Goal: Information Seeking & Learning: Check status

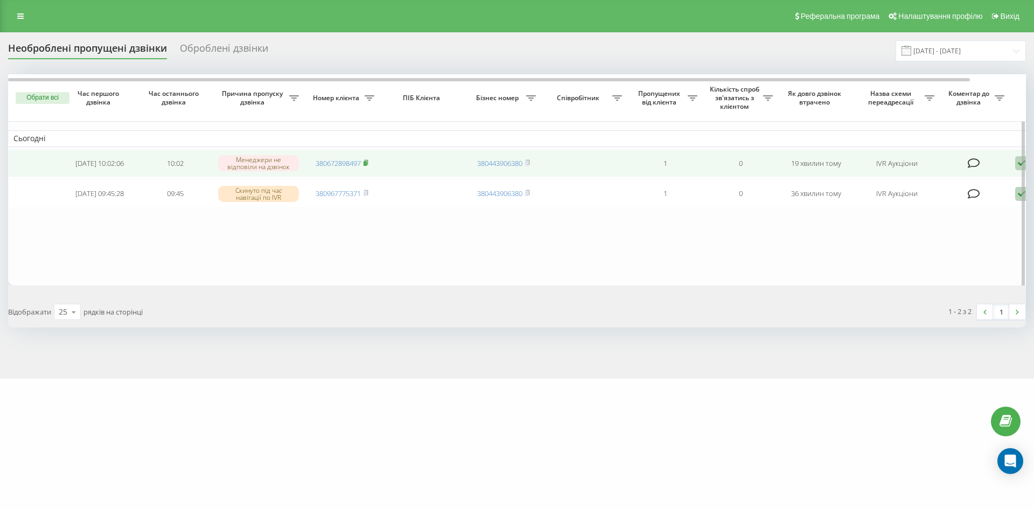
click at [367, 161] on icon at bounding box center [366, 161] width 4 height 5
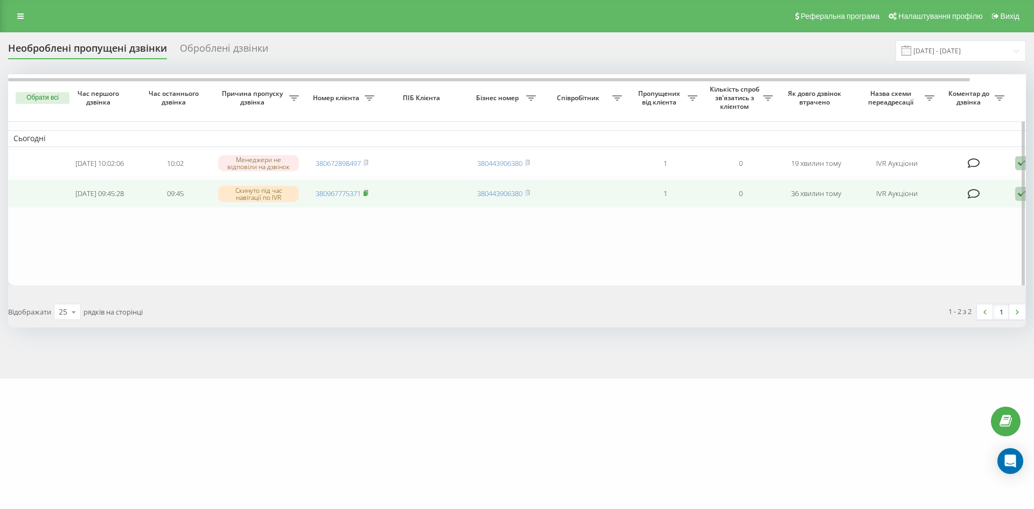
click at [367, 196] on rect at bounding box center [364, 193] width 3 height 5
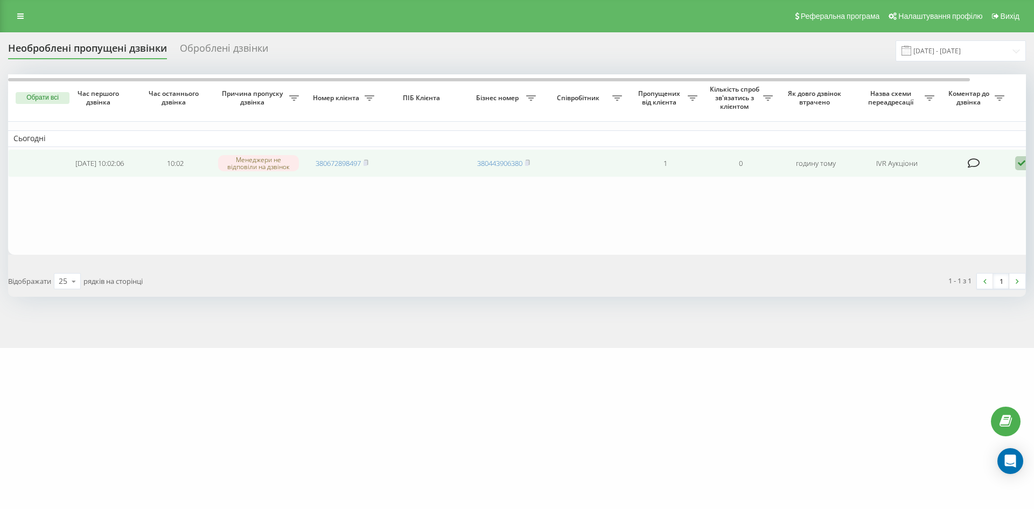
click at [370, 164] on td "380672898497" at bounding box center [341, 163] width 75 height 29
click at [368, 164] on icon at bounding box center [366, 161] width 4 height 5
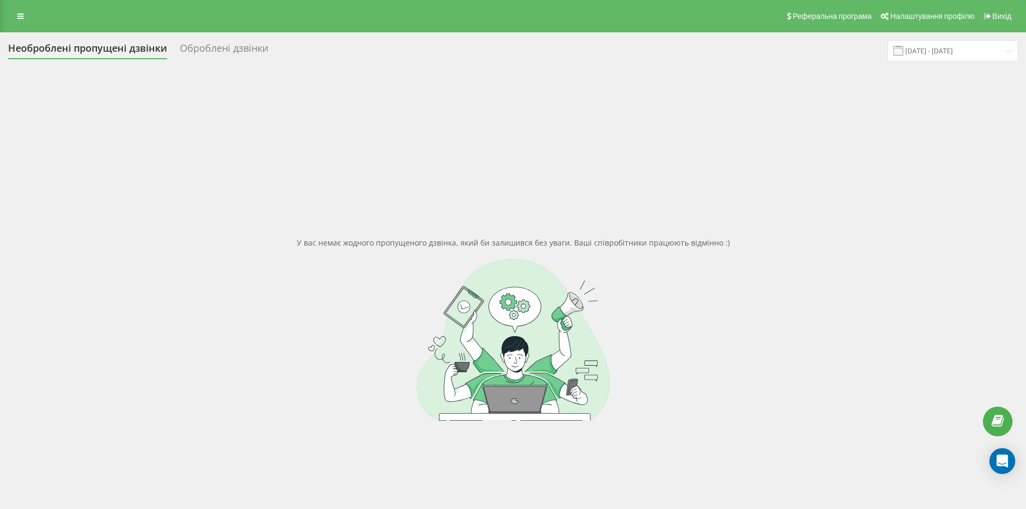
click at [242, 47] on div "Оброблені дзвінки" at bounding box center [224, 51] width 88 height 17
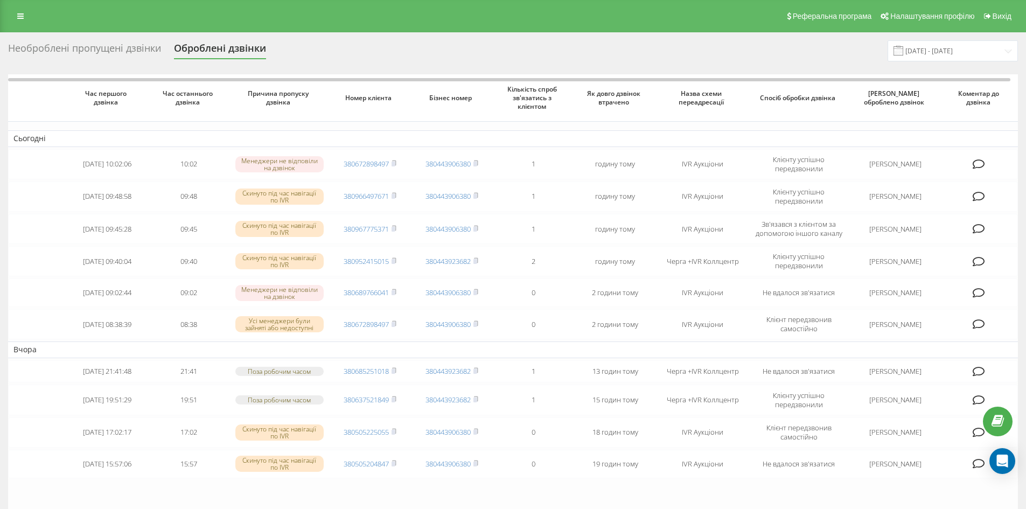
click at [113, 47] on div "Необроблені пропущені дзвінки" at bounding box center [84, 51] width 153 height 17
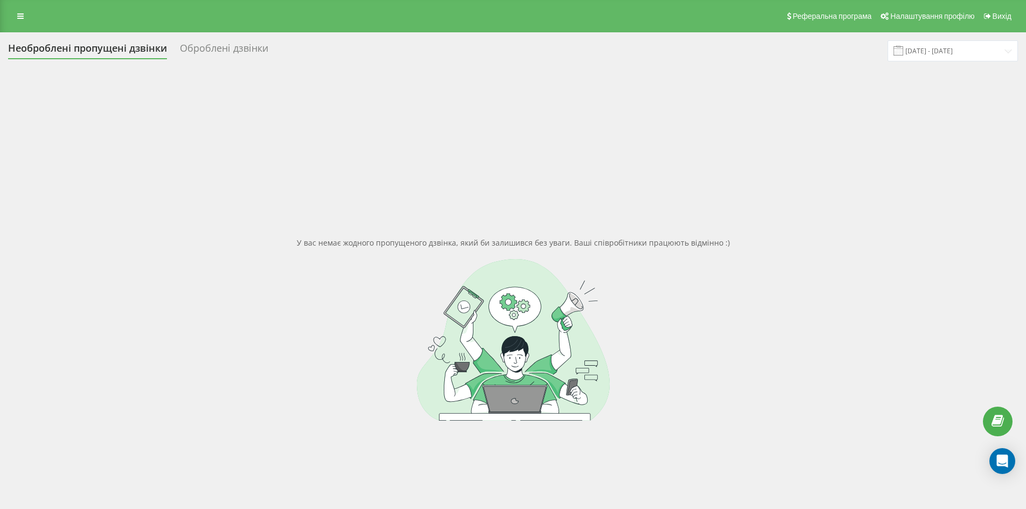
click at [197, 48] on div "Оброблені дзвінки" at bounding box center [224, 51] width 88 height 17
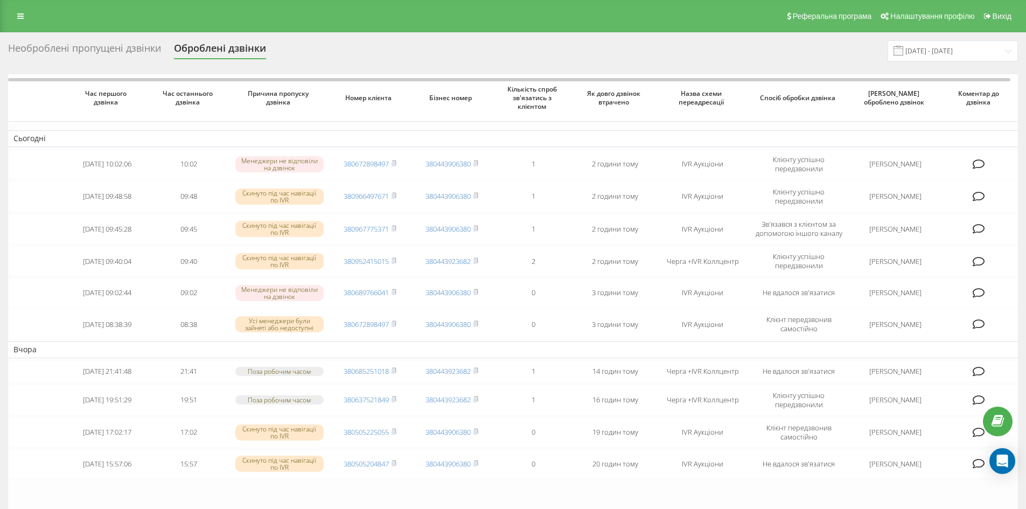
click at [73, 48] on div "Необроблені пропущені дзвінки" at bounding box center [84, 51] width 153 height 17
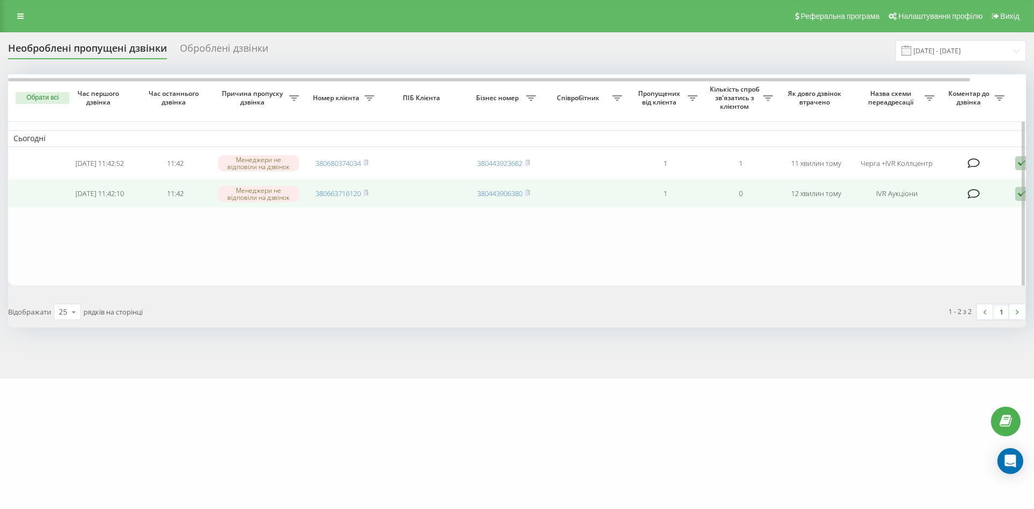
click at [370, 193] on td "380663716120" at bounding box center [341, 193] width 75 height 29
click at [371, 195] on td "380663716120" at bounding box center [341, 193] width 75 height 29
click at [368, 194] on icon at bounding box center [366, 192] width 4 height 5
click at [368, 195] on icon at bounding box center [365, 193] width 5 height 6
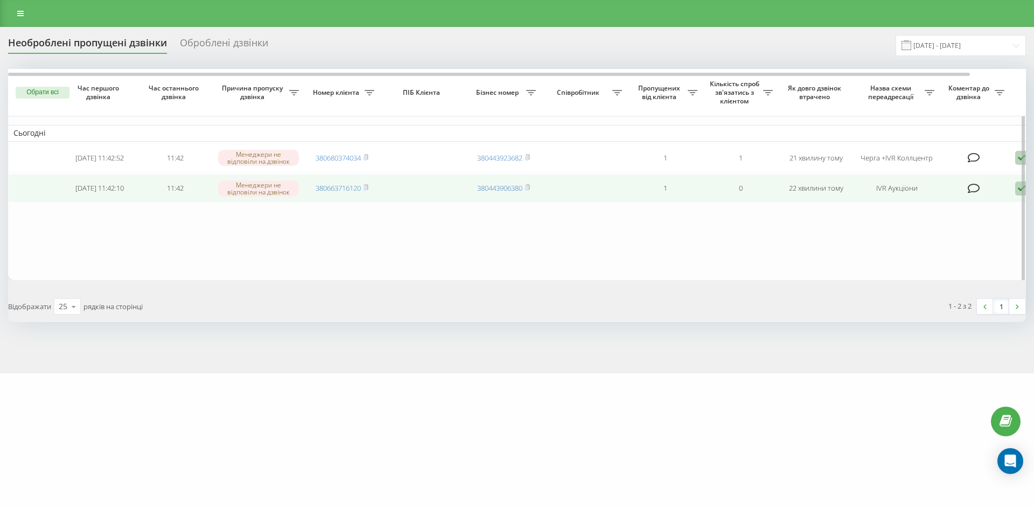
click at [372, 190] on td "380663716120" at bounding box center [341, 188] width 75 height 29
click at [368, 188] on icon at bounding box center [366, 187] width 4 height 5
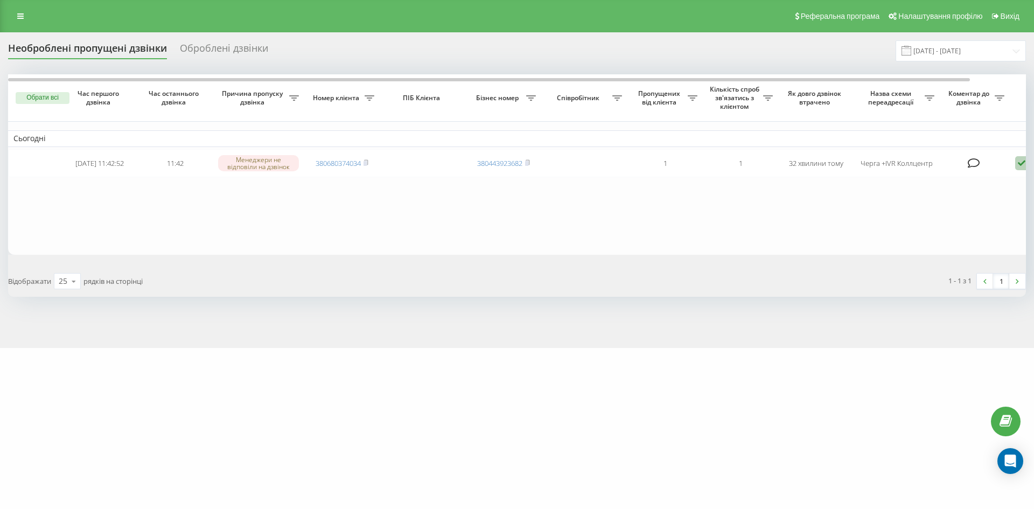
click at [235, 50] on div "Оброблені дзвінки" at bounding box center [224, 51] width 88 height 17
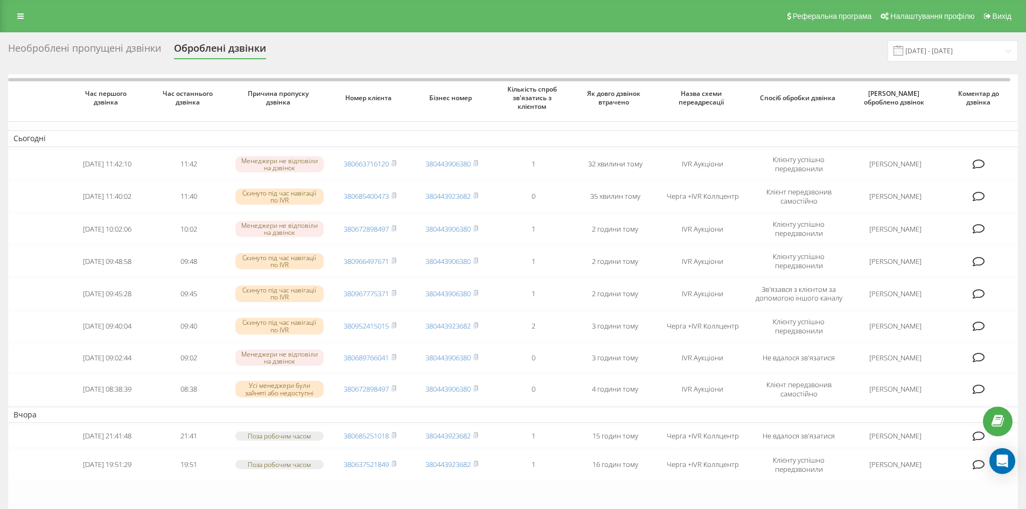
click at [93, 47] on div "Необроблені пропущені дзвінки" at bounding box center [84, 51] width 153 height 17
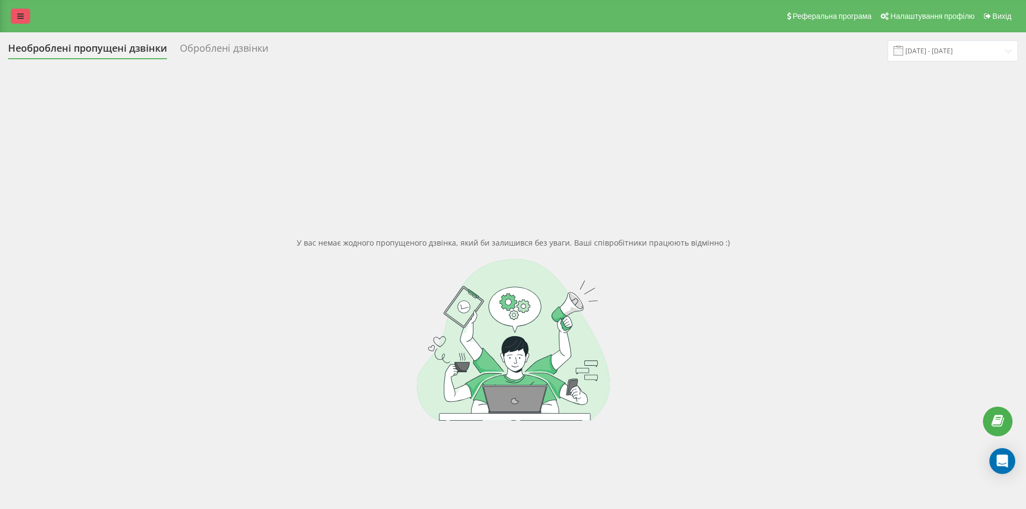
click at [19, 18] on icon at bounding box center [20, 16] width 6 height 8
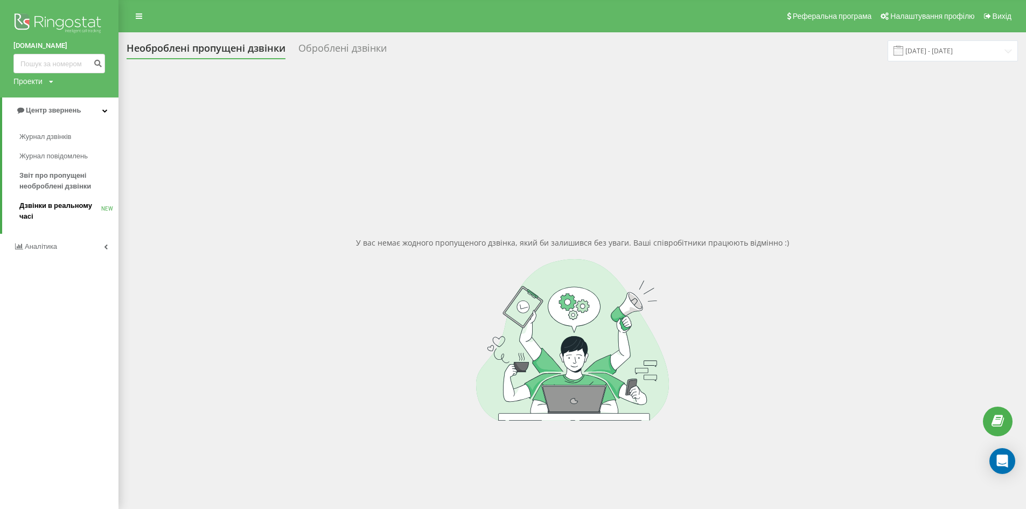
click at [64, 208] on span "Дзвінки в реальному часі" at bounding box center [60, 211] width 82 height 22
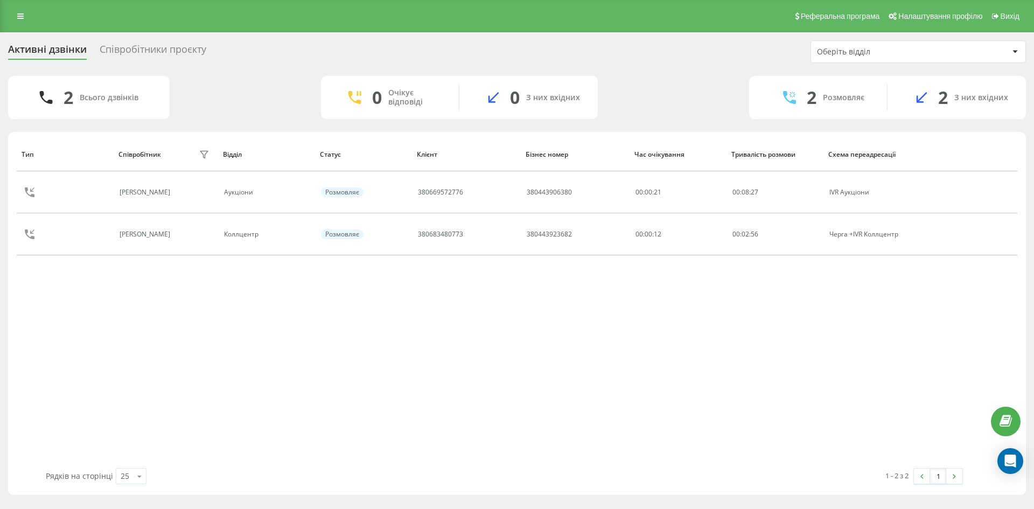
click at [190, 46] on div "Співробітники проєкту" at bounding box center [153, 52] width 107 height 17
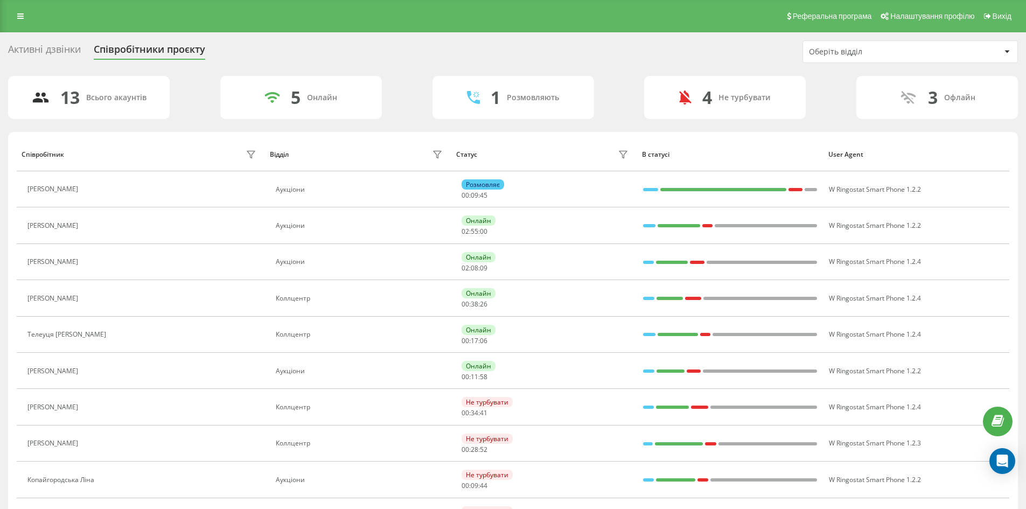
click at [58, 46] on div "Активні дзвінки" at bounding box center [44, 52] width 73 height 17
